Goal: Task Accomplishment & Management: Complete application form

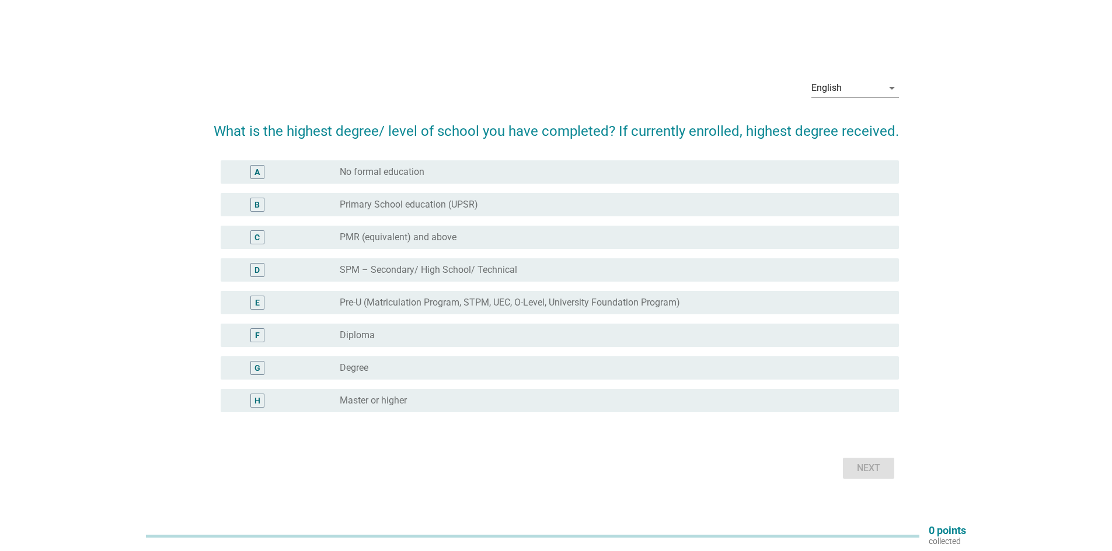
click at [431, 333] on div "radio_button_unchecked Diploma" at bounding box center [610, 336] width 540 height 12
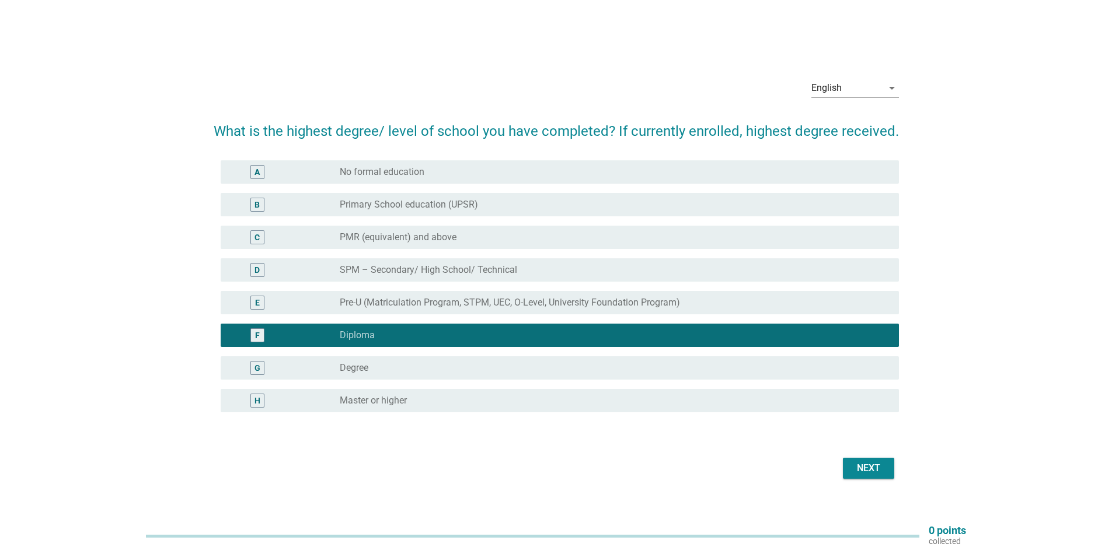
click at [878, 471] on div "Next" at bounding box center [868, 469] width 33 height 14
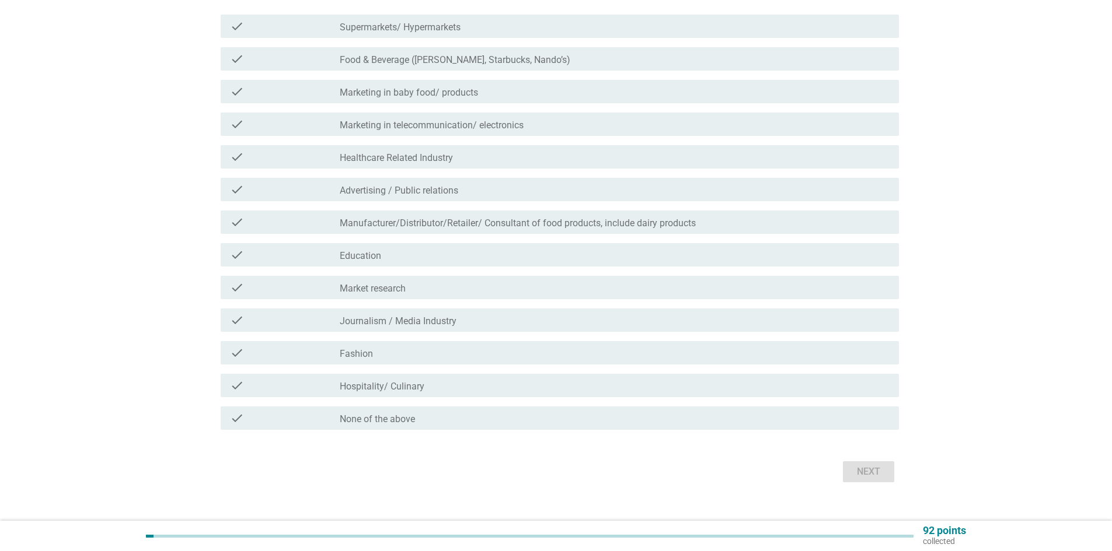
scroll to position [163, 0]
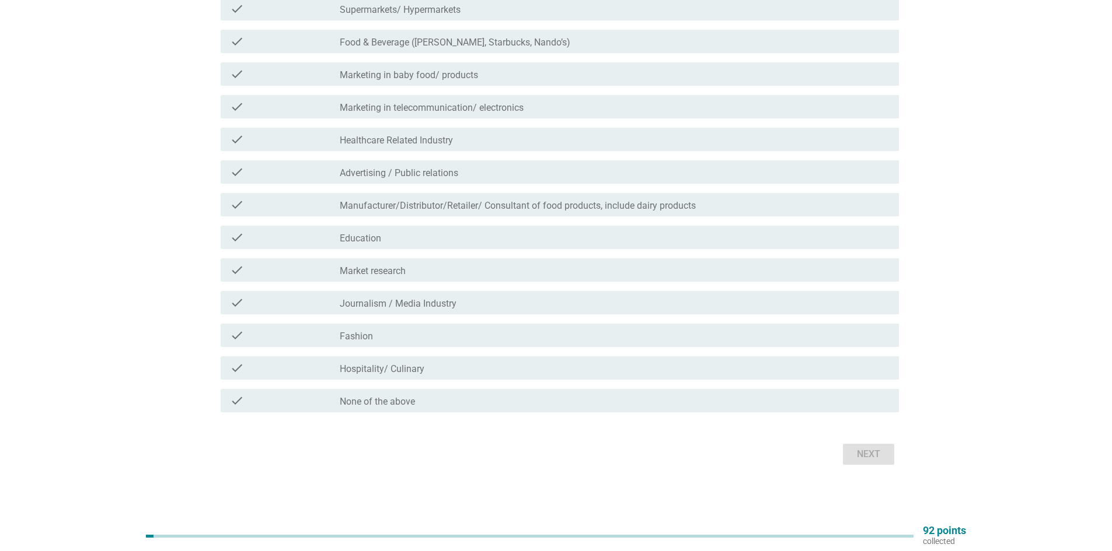
click at [389, 400] on label "None of the above" at bounding box center [377, 402] width 75 height 12
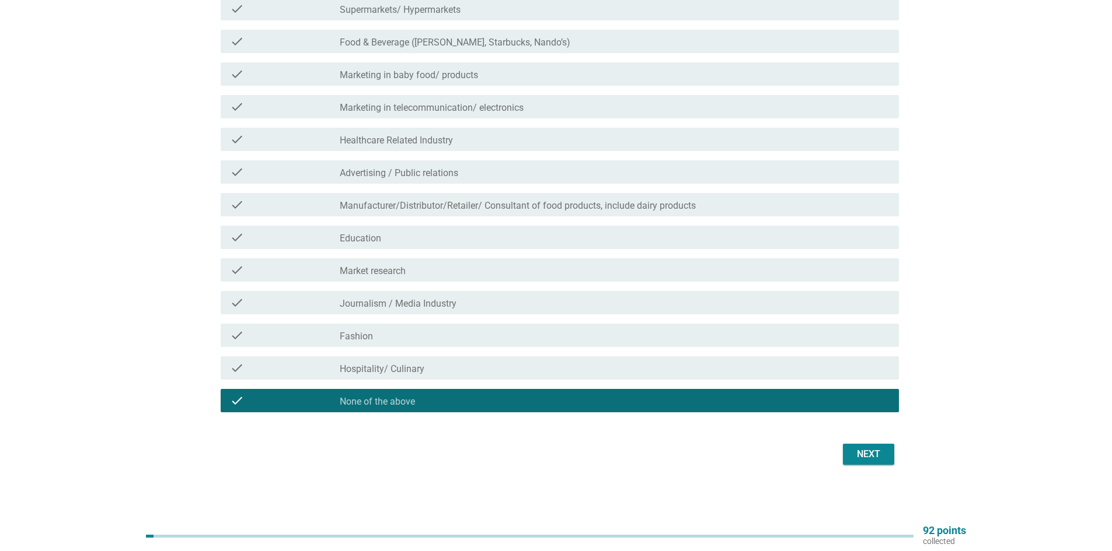
click at [860, 456] on div "Next" at bounding box center [868, 455] width 33 height 14
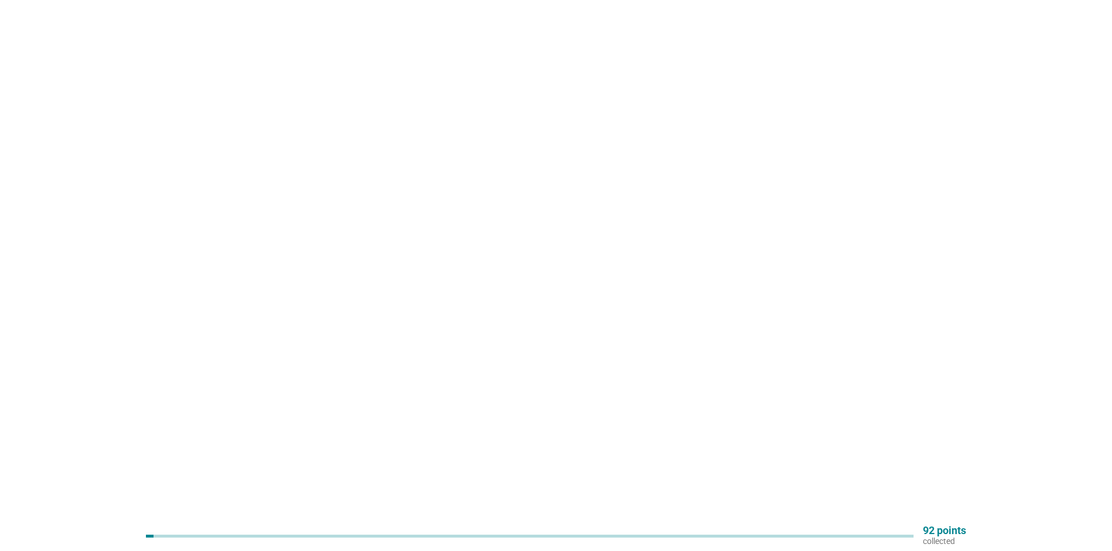
scroll to position [0, 0]
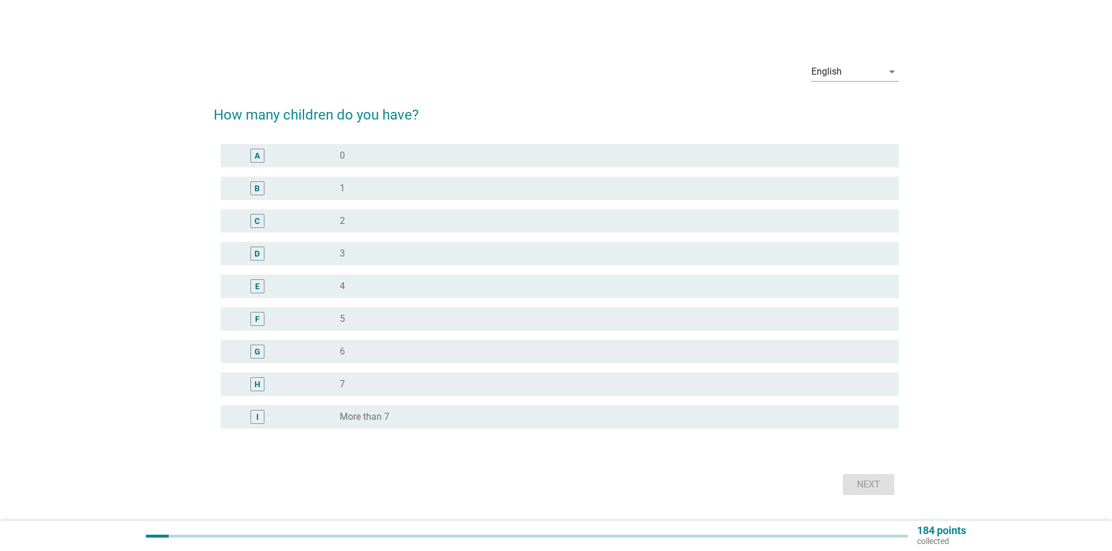
click at [390, 227] on div "radio_button_unchecked 2" at bounding box center [615, 221] width 550 height 14
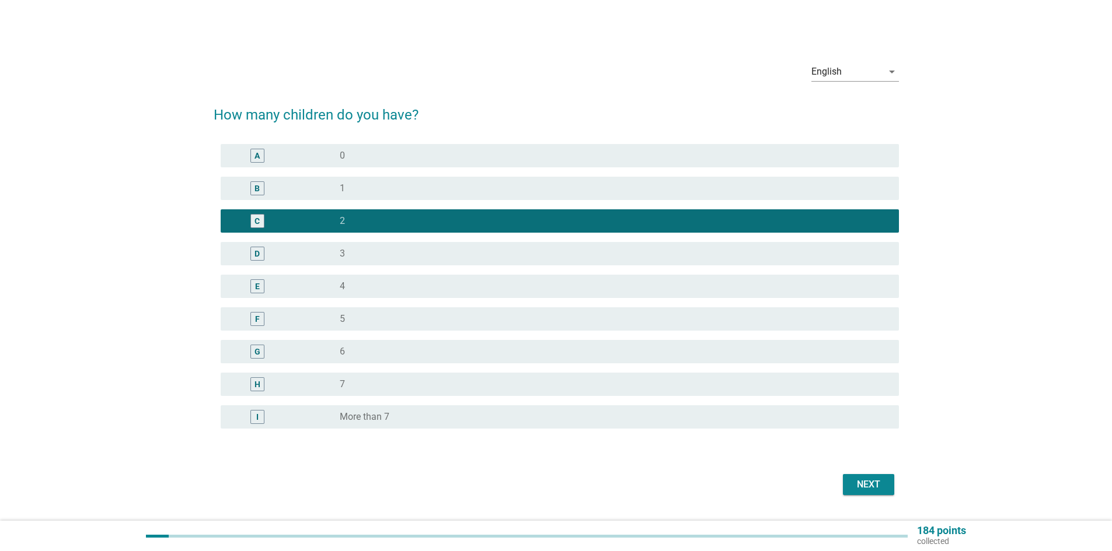
click at [883, 497] on div "Next" at bounding box center [556, 485] width 685 height 28
click at [879, 487] on div "Next" at bounding box center [868, 485] width 33 height 14
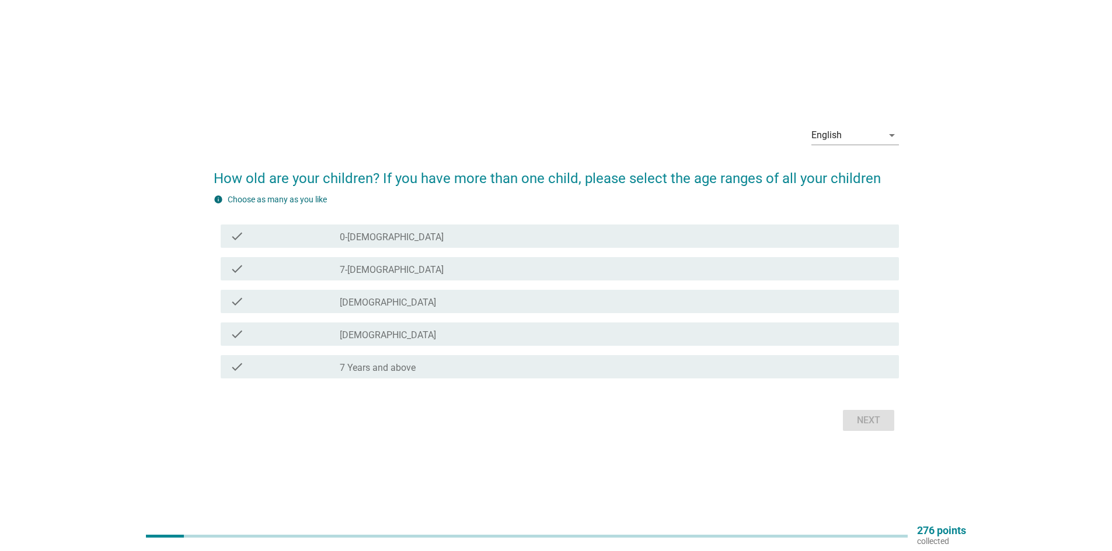
click at [383, 271] on label "7-[DEMOGRAPHIC_DATA]" at bounding box center [392, 270] width 104 height 12
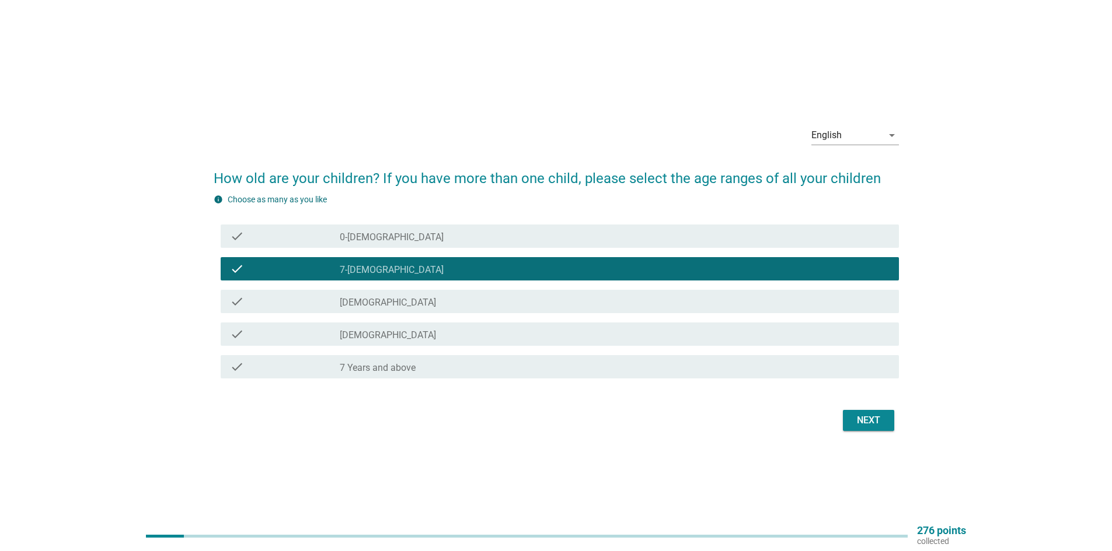
click at [876, 426] on div "Next" at bounding box center [868, 421] width 33 height 14
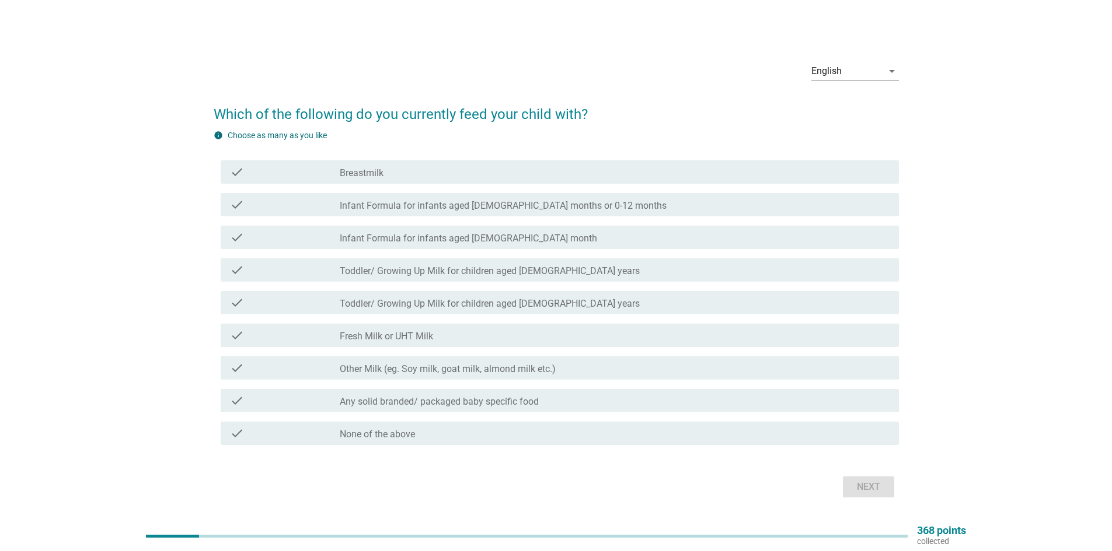
click at [432, 432] on div "check_box_outline_blank None of the above" at bounding box center [615, 434] width 550 height 14
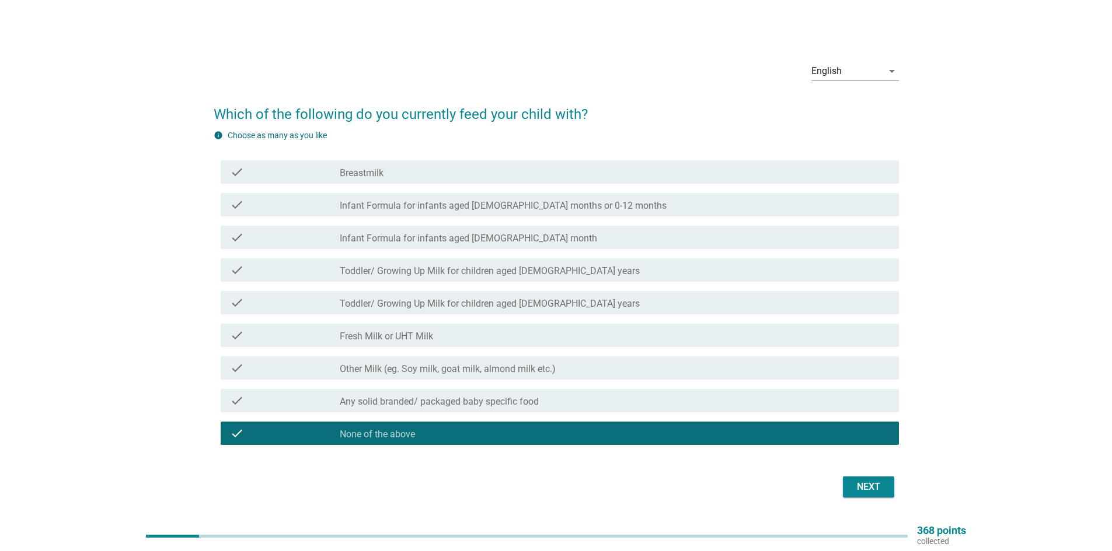
click at [869, 479] on button "Next" at bounding box center [868, 487] width 51 height 21
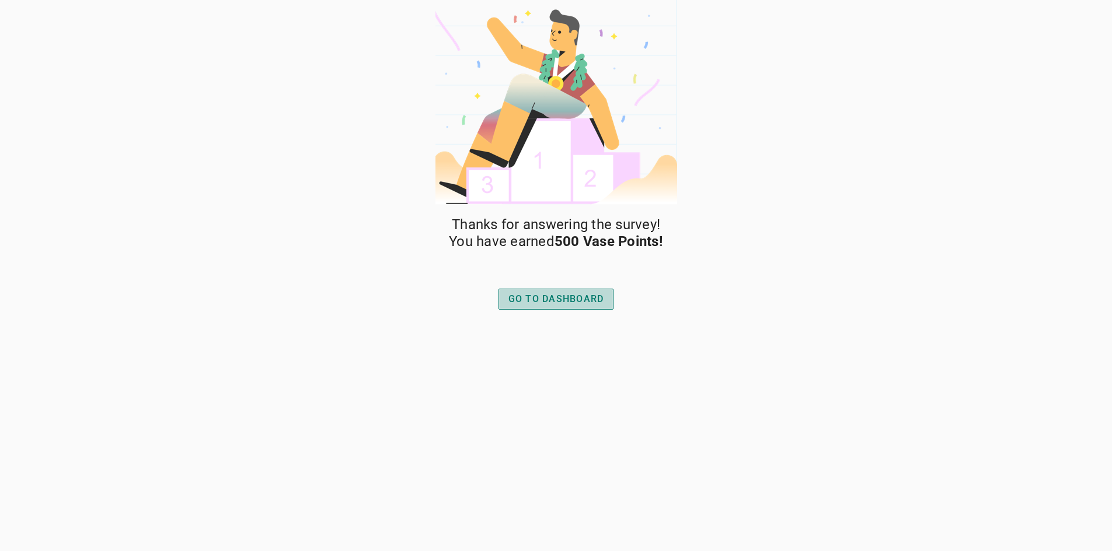
click at [555, 299] on div "GO TO DASHBOARD" at bounding box center [556, 299] width 96 height 14
